Goal: Find specific page/section: Find specific page/section

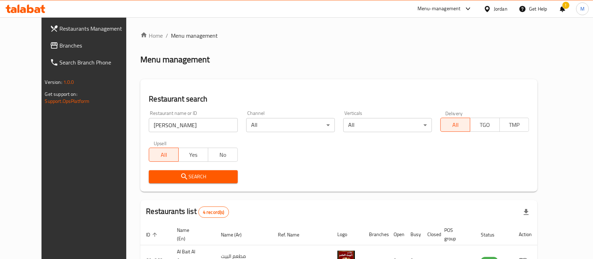
click at [150, 119] on input "[PERSON_NAME]" at bounding box center [193, 125] width 89 height 14
type input "s"
click button "Search" at bounding box center [193, 176] width 89 height 13
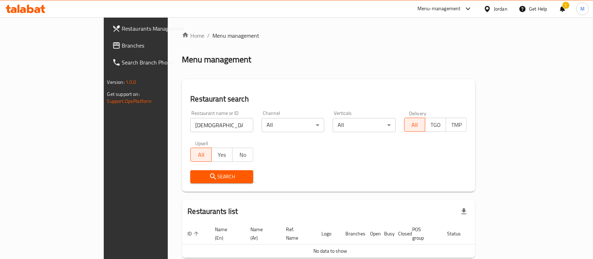
click at [207, 144] on div "All Yes No" at bounding box center [221, 150] width 63 height 21
click at [210, 122] on input "[DEMOGRAPHIC_DATA] Roastries" at bounding box center [221, 125] width 63 height 14
type input "[DEMOGRAPHIC_DATA]"
click button "Search" at bounding box center [221, 176] width 63 height 13
click at [221, 123] on input "[DEMOGRAPHIC_DATA]" at bounding box center [221, 125] width 63 height 14
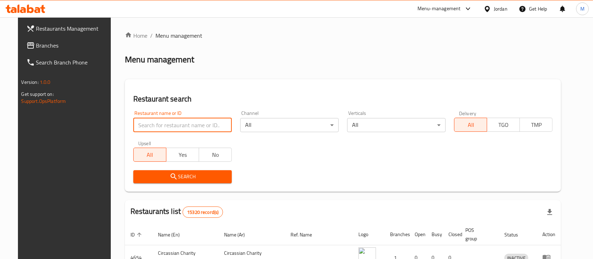
click at [162, 123] on input "search" at bounding box center [182, 125] width 99 height 14
type input "[DEMOGRAPHIC_DATA] Roastries"
click button "Search" at bounding box center [182, 176] width 99 height 13
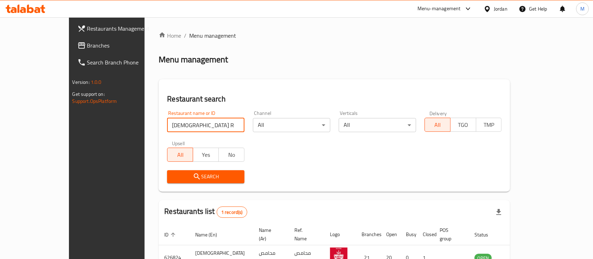
scroll to position [41, 0]
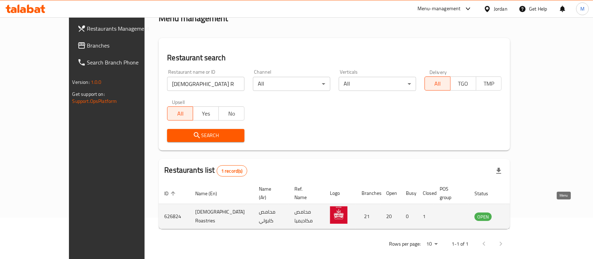
click at [520, 212] on icon "enhanced table" at bounding box center [515, 216] width 8 height 8
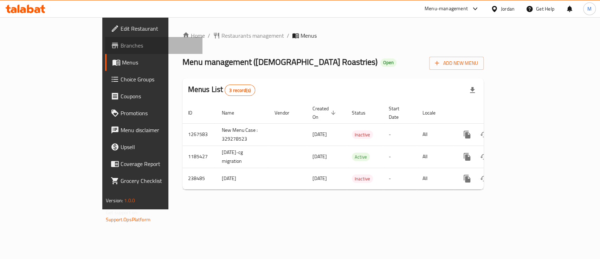
click at [121, 46] on span "Branches" at bounding box center [159, 45] width 76 height 8
